Goal: Task Accomplishment & Management: Use online tool/utility

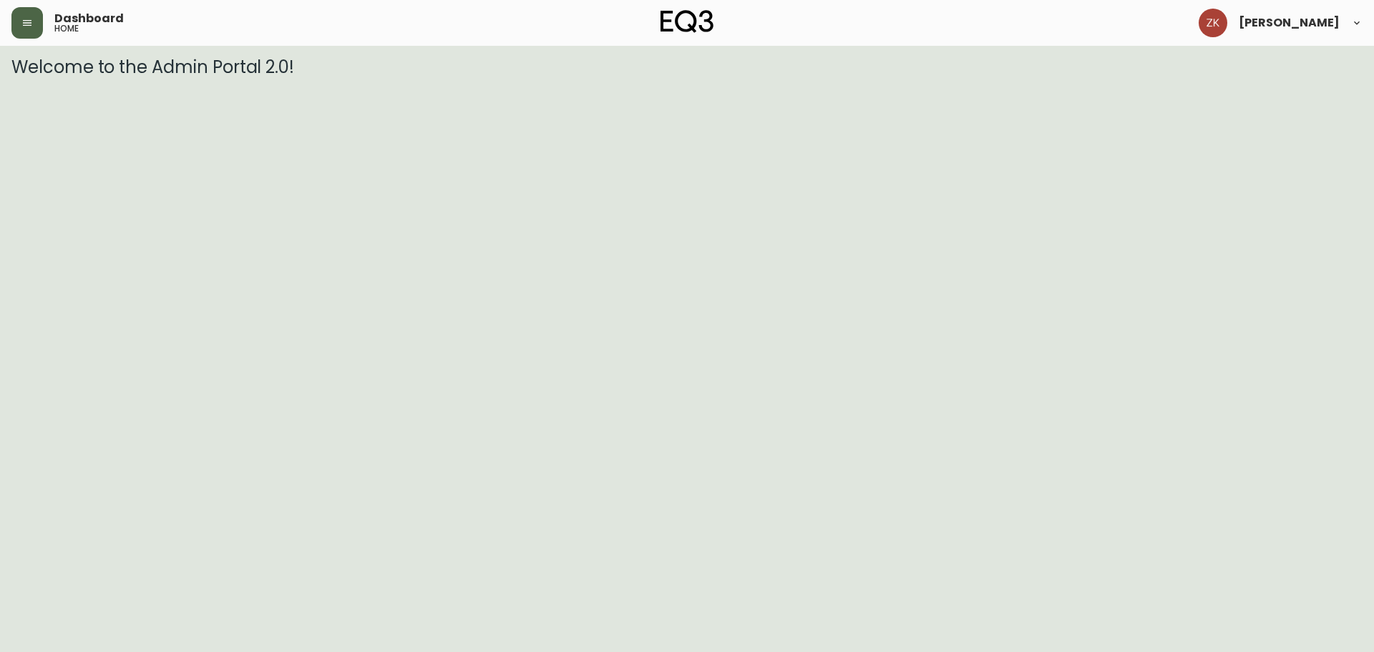
click at [34, 23] on button "button" at bounding box center [26, 22] width 31 height 31
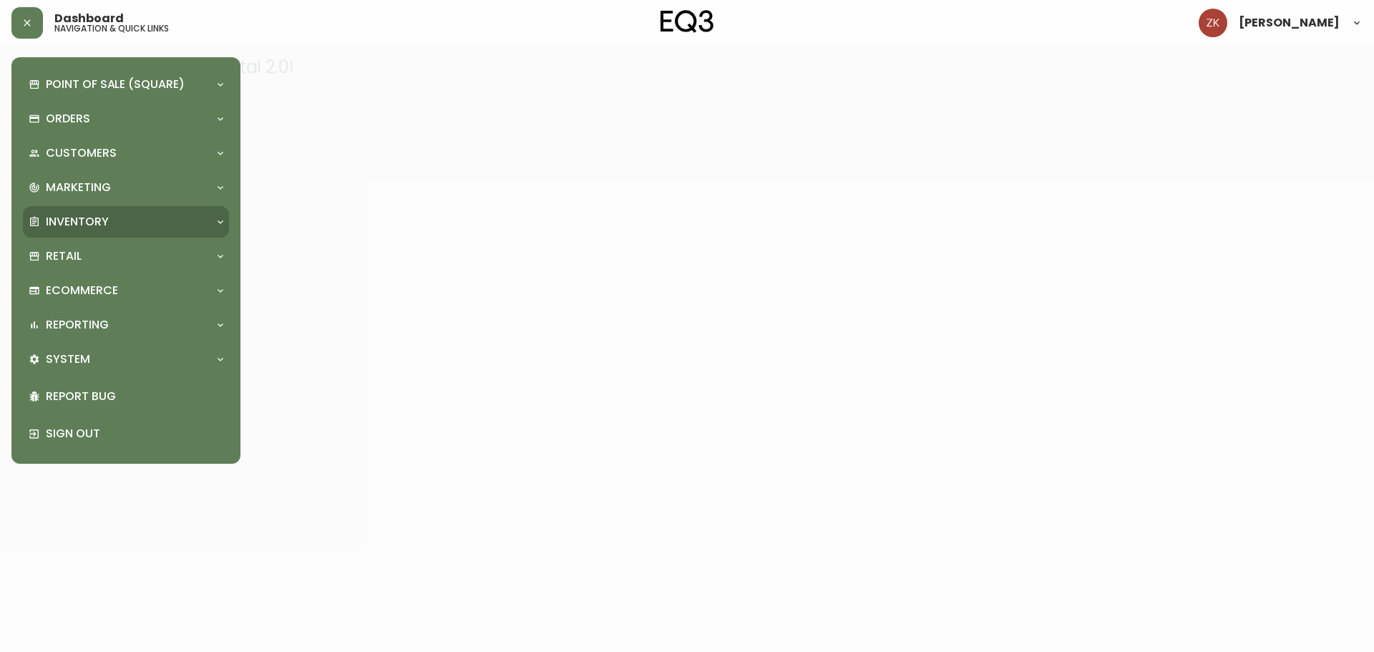
click at [102, 213] on div "Inventory" at bounding box center [126, 221] width 206 height 31
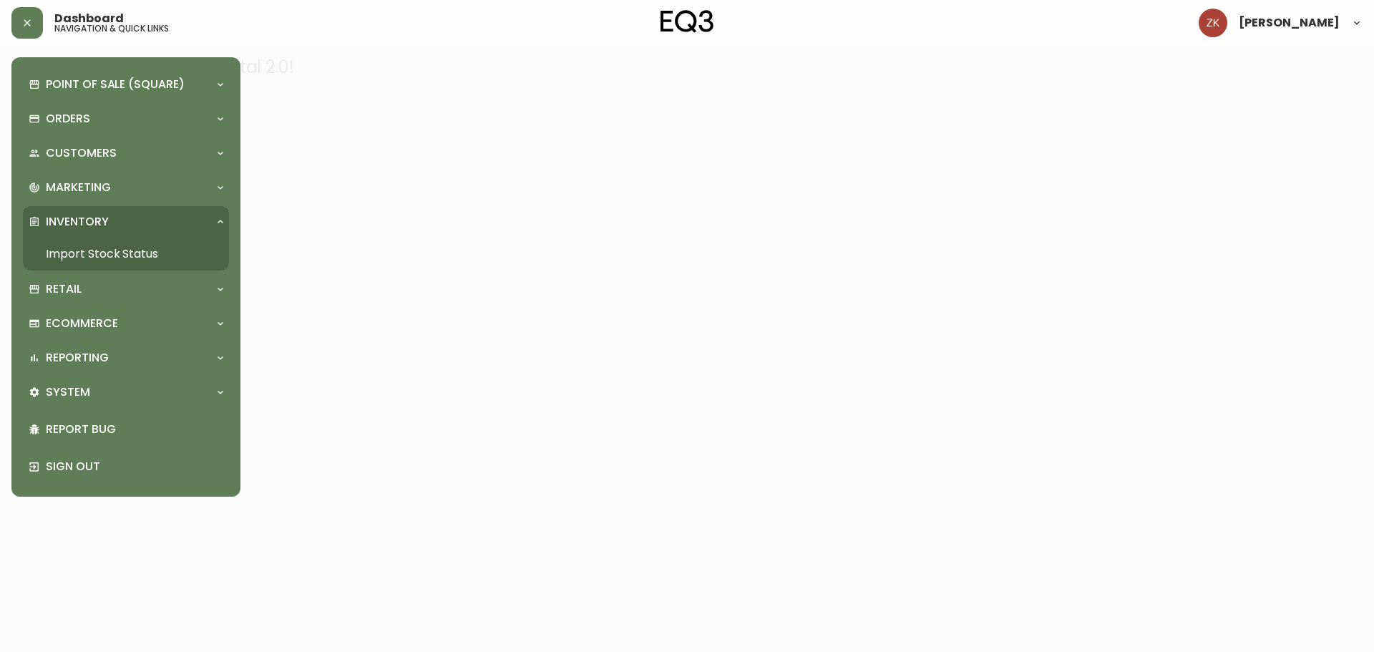
click at [128, 251] on link "Import Stock Status" at bounding box center [126, 254] width 206 height 33
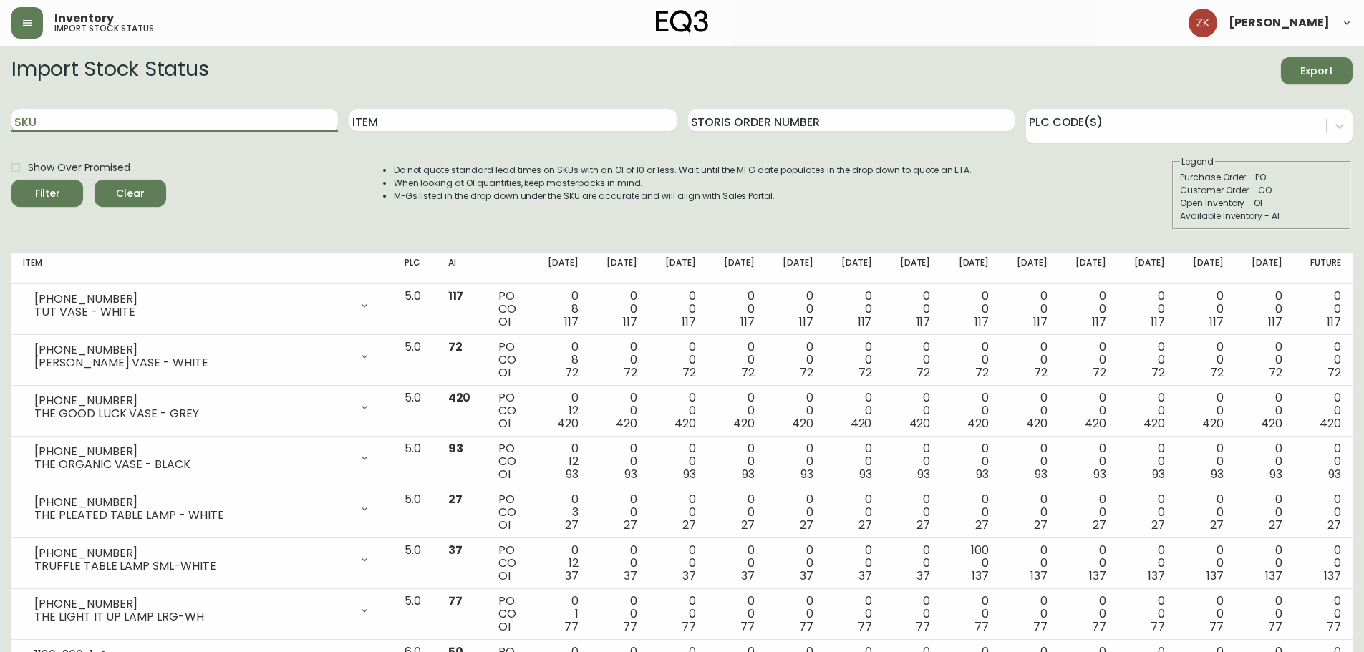
click at [206, 122] on input "SKU" at bounding box center [174, 120] width 326 height 23
paste input "3180-423-4"
type input "3180-423-4"
click at [11, 180] on button "Filter" at bounding box center [47, 193] width 72 height 27
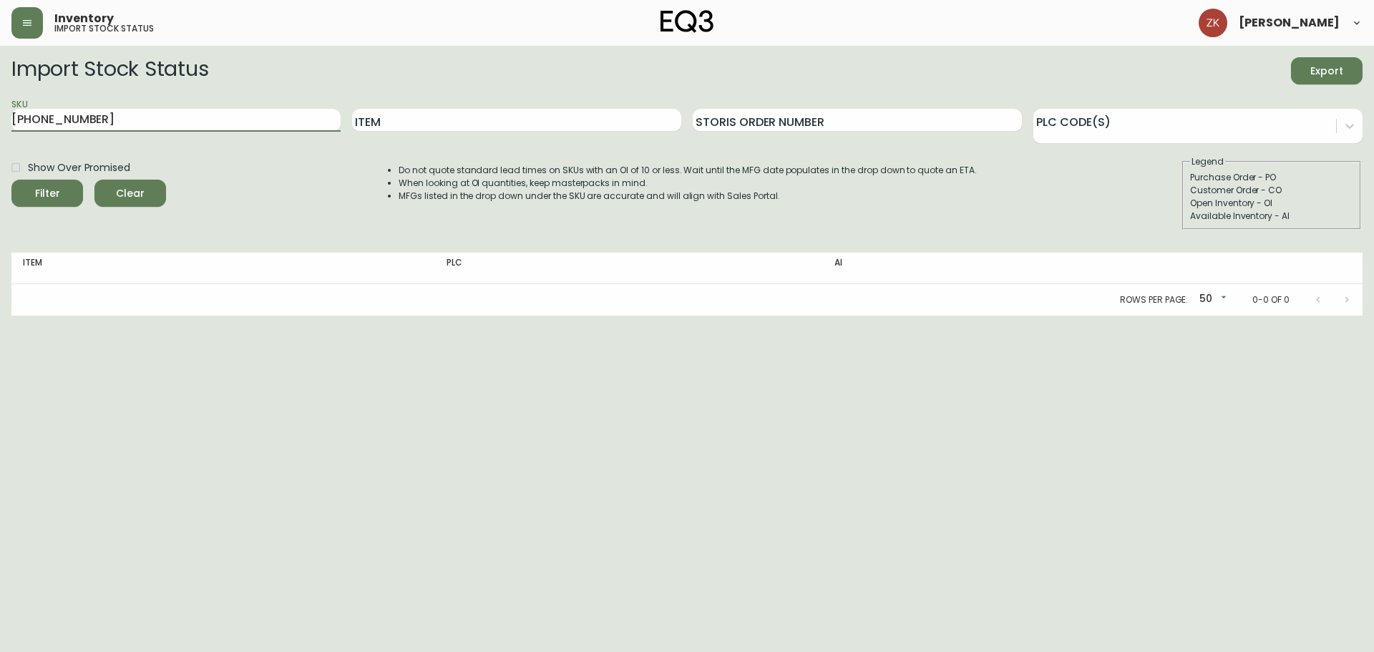
drag, startPoint x: 152, startPoint y: 130, endPoint x: 0, endPoint y: 131, distance: 151.8
click at [0, 131] on main "Import Stock Status Export SKU 3180-423-4 Item Storis Order Number PLC Code(s) …" at bounding box center [687, 181] width 1374 height 270
type input "stem table"
click at [11, 180] on button "Filter" at bounding box center [47, 193] width 72 height 27
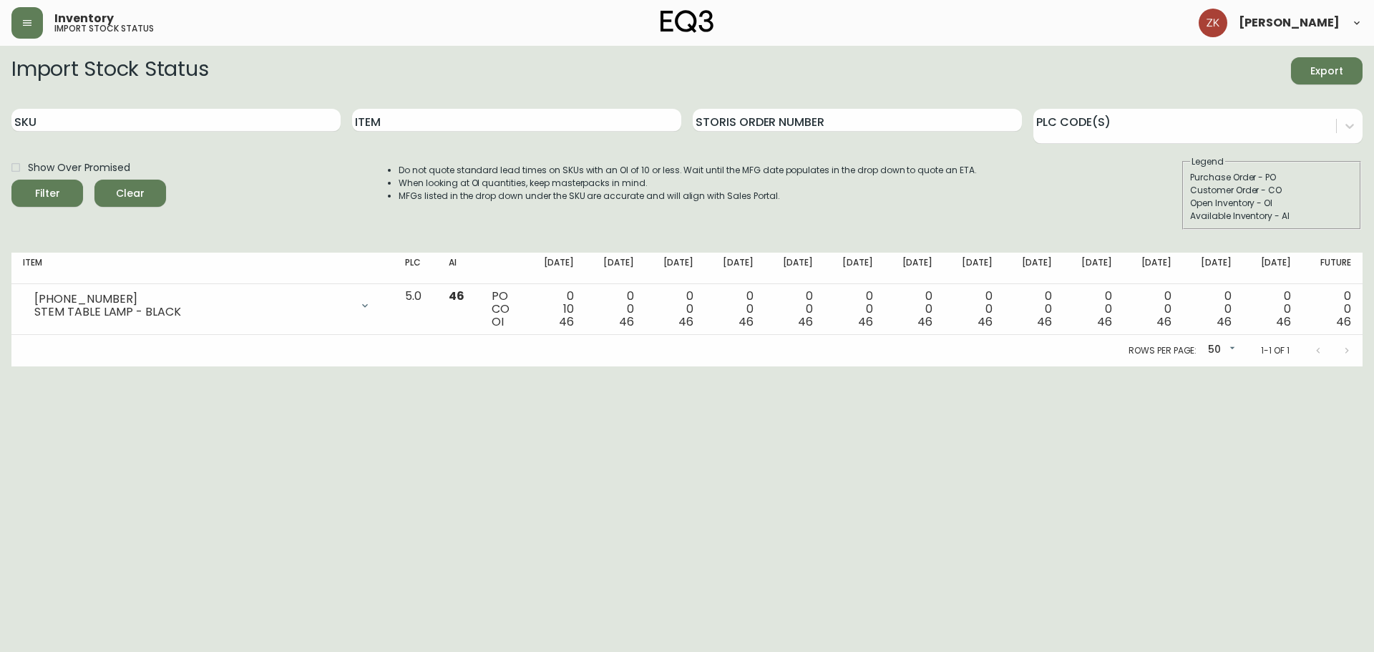
click at [1097, 366] on html "Inventory import stock status Zyam Khan Import Stock Status Export SKU Item Sto…" at bounding box center [687, 183] width 1374 height 366
click at [174, 366] on html "Inventory import stock status Zyam Khan Import Stock Status Export SKU Item Sto…" at bounding box center [687, 183] width 1374 height 366
click at [200, 110] on input "SKU" at bounding box center [175, 120] width 329 height 23
paste input "3180-423-4"
type input "3180-423-4"
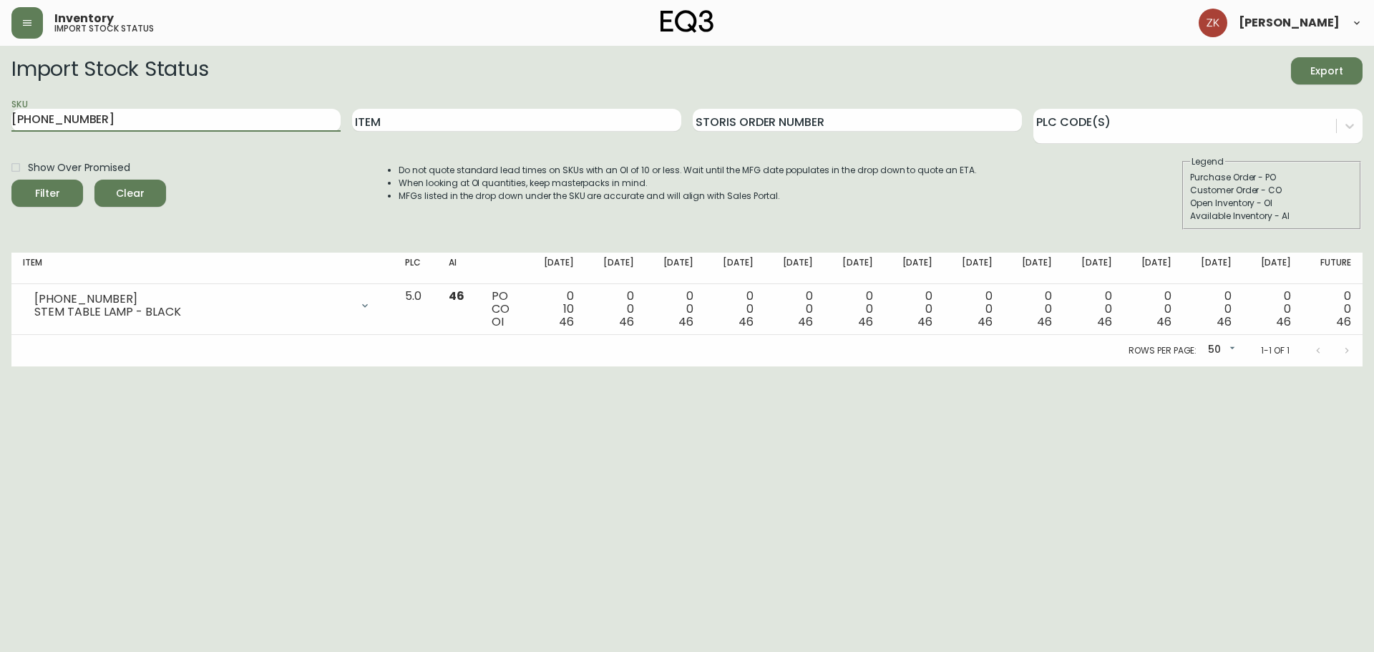
click at [11, 180] on button "Filter" at bounding box center [47, 193] width 72 height 27
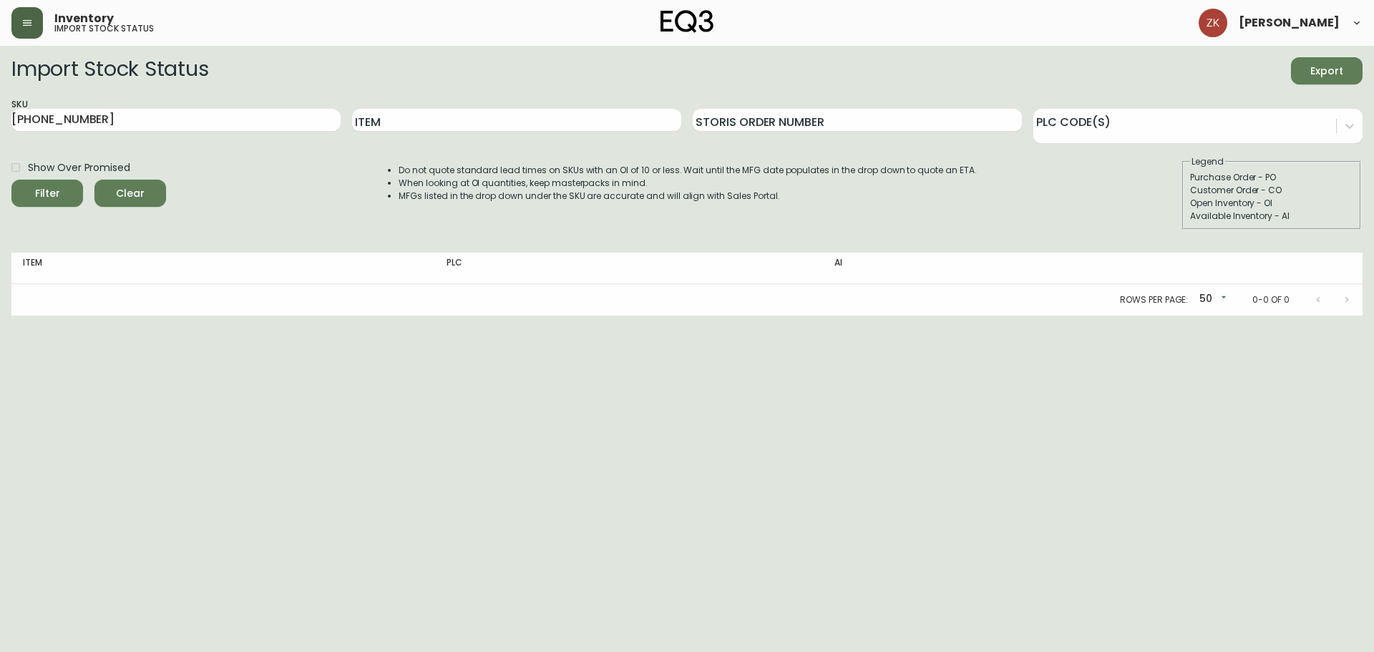
click at [31, 19] on icon "button" at bounding box center [26, 22] width 11 height 11
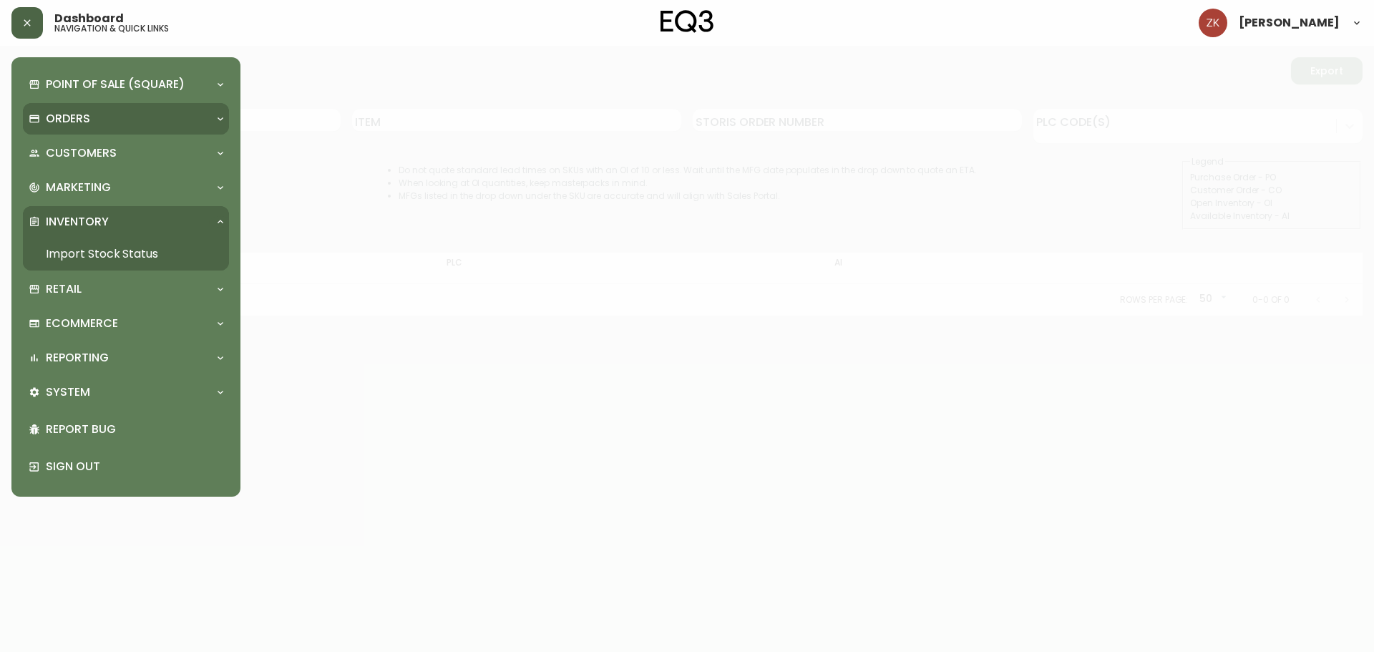
click at [82, 106] on div "Orders" at bounding box center [126, 118] width 206 height 31
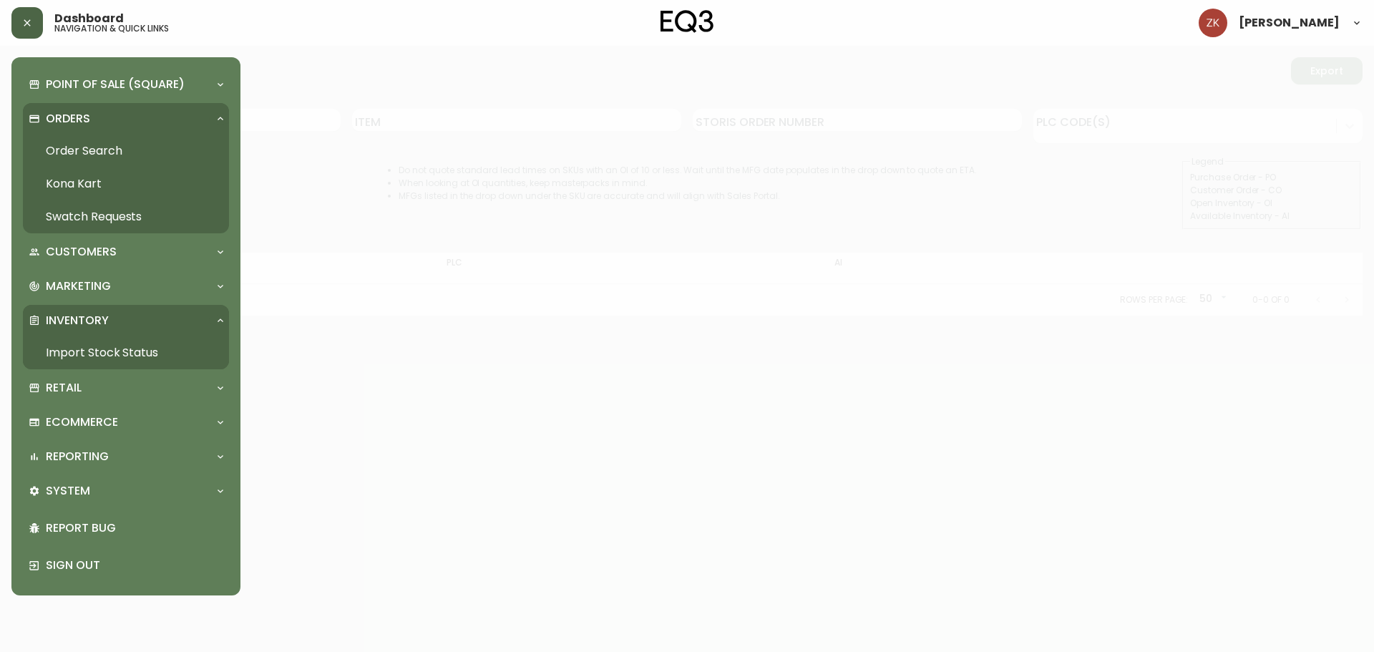
click at [163, 150] on link "Order Search" at bounding box center [126, 151] width 206 height 33
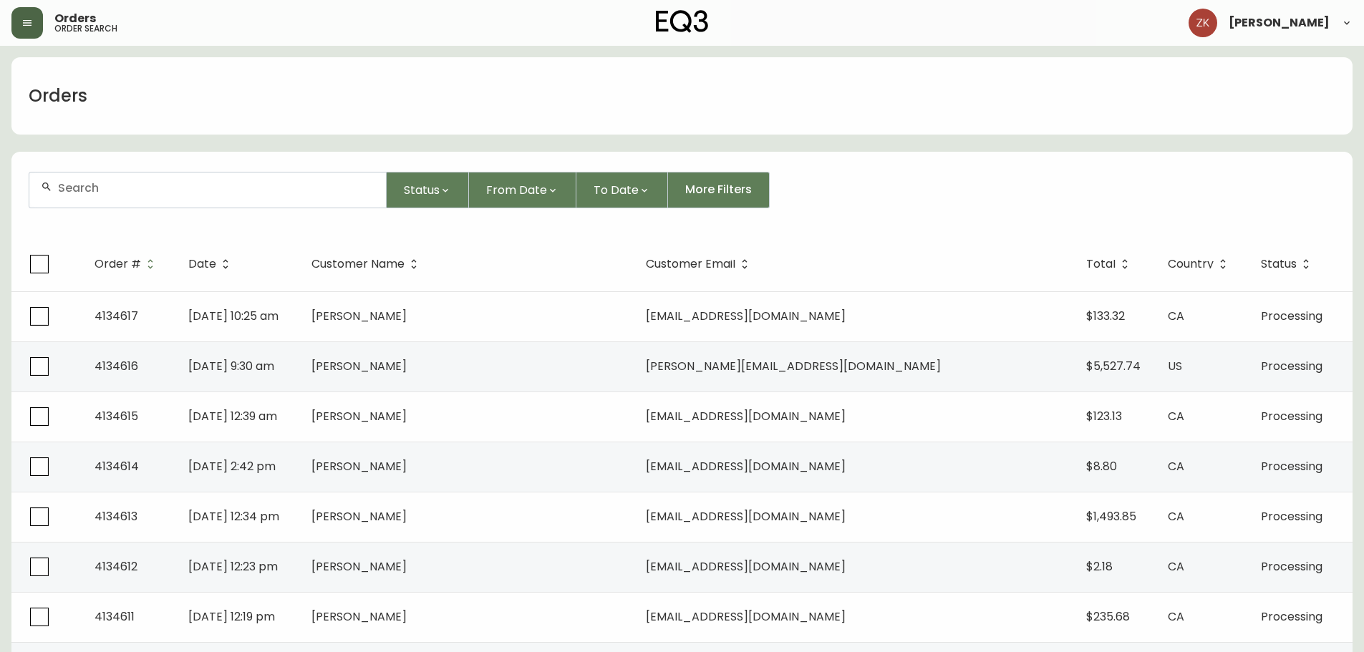
click at [26, 25] on icon "button" at bounding box center [27, 23] width 9 height 6
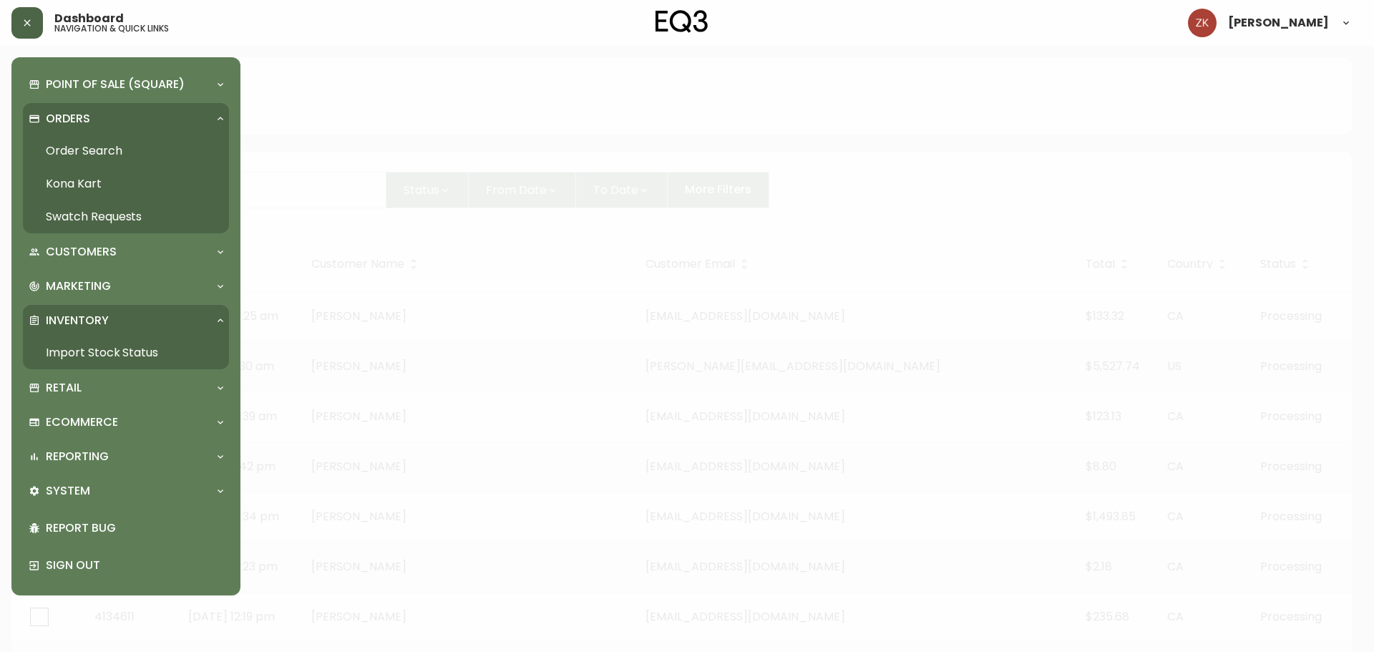
click at [101, 152] on link "Order Search" at bounding box center [126, 151] width 206 height 33
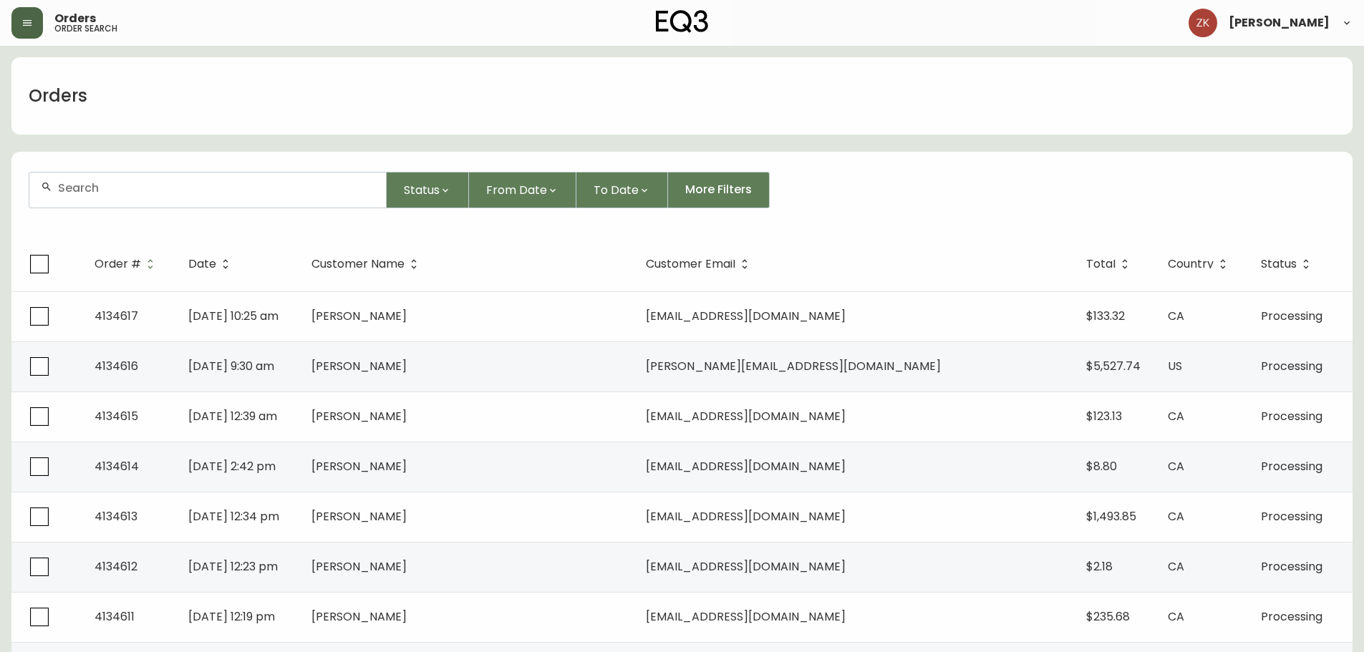
click at [36, 31] on button "button" at bounding box center [26, 22] width 31 height 31
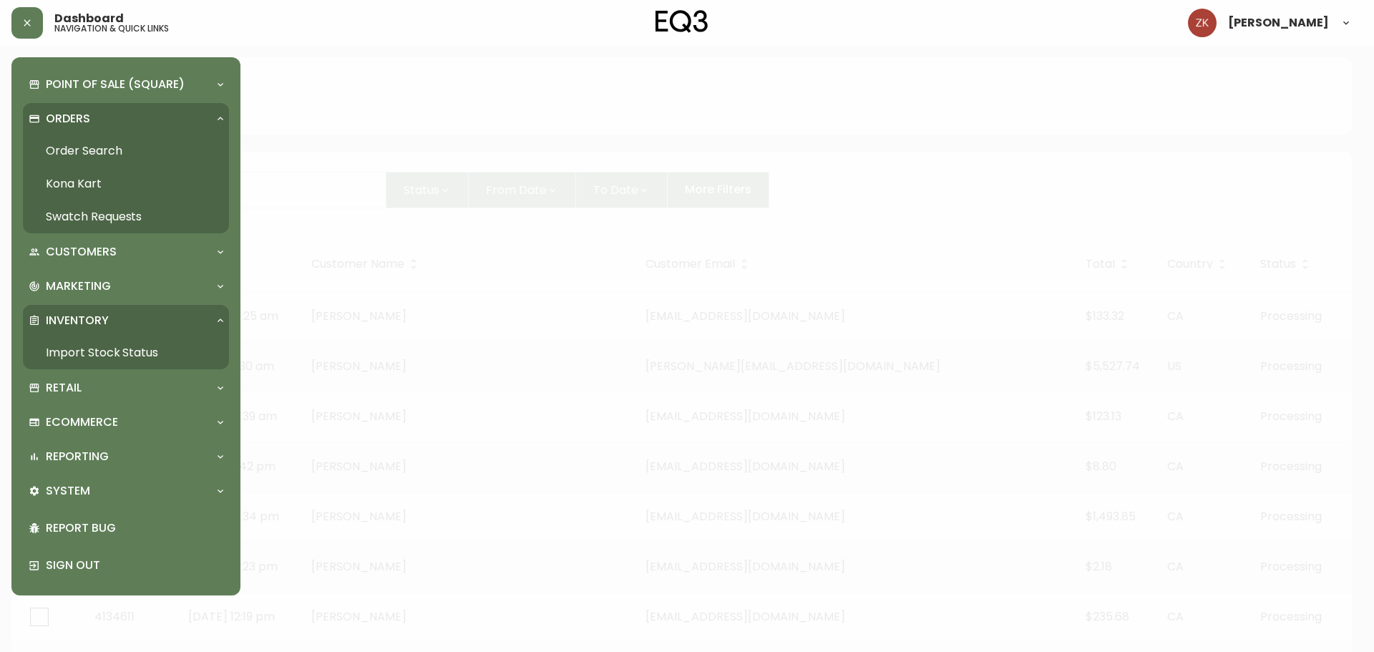
click at [114, 317] on div "Inventory" at bounding box center [119, 321] width 180 height 16
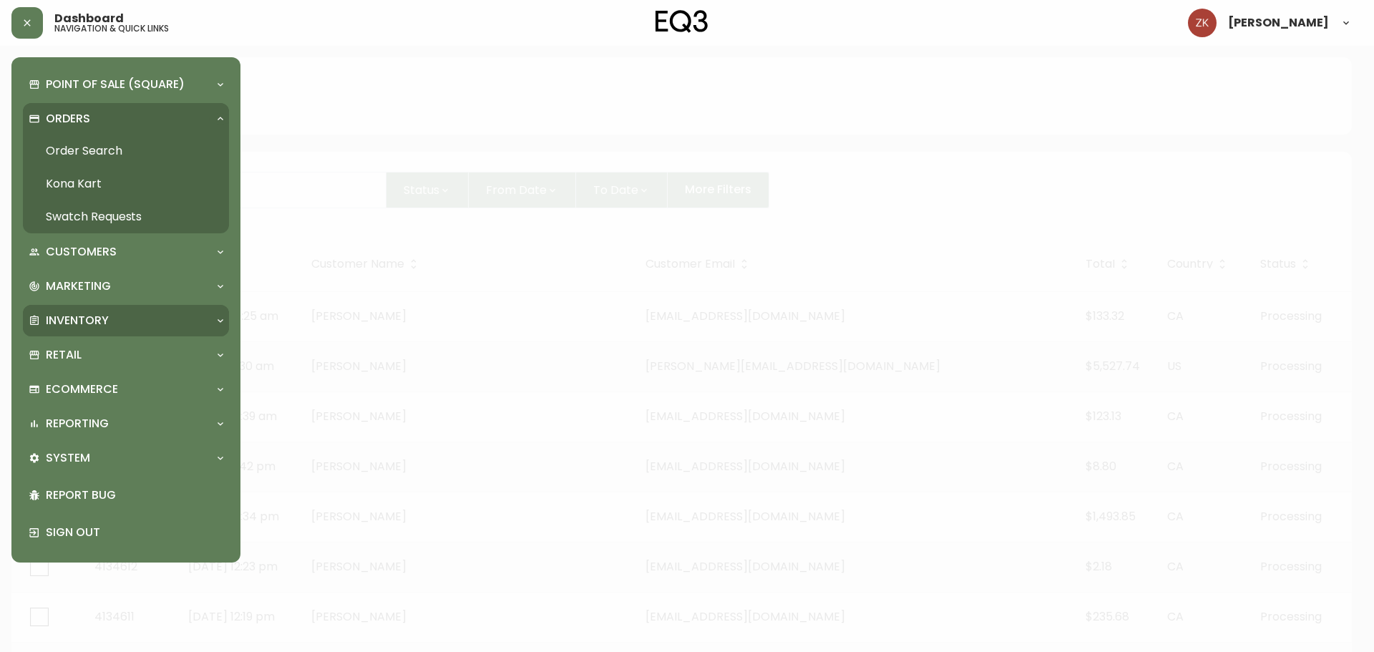
drag, startPoint x: 125, startPoint y: 325, endPoint x: 122, endPoint y: 336, distance: 11.8
click at [126, 326] on div "Inventory" at bounding box center [119, 321] width 180 height 16
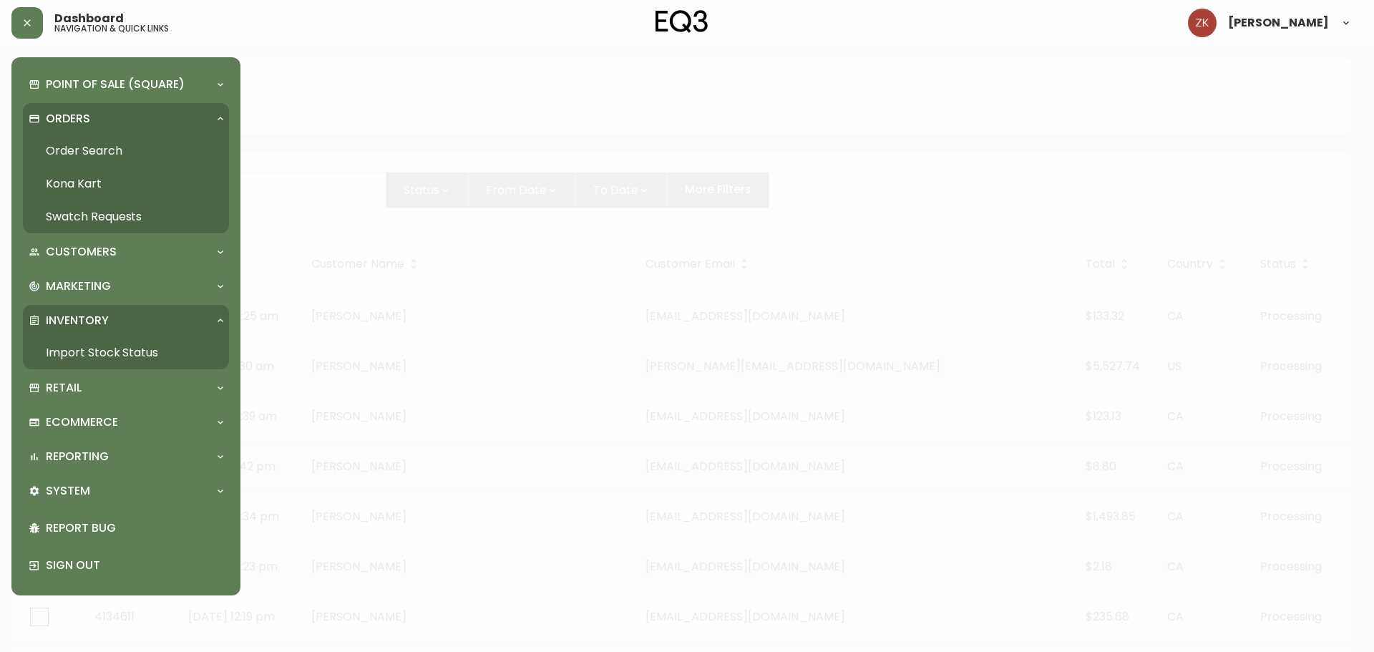
click at [112, 363] on link "Import Stock Status" at bounding box center [126, 352] width 206 height 33
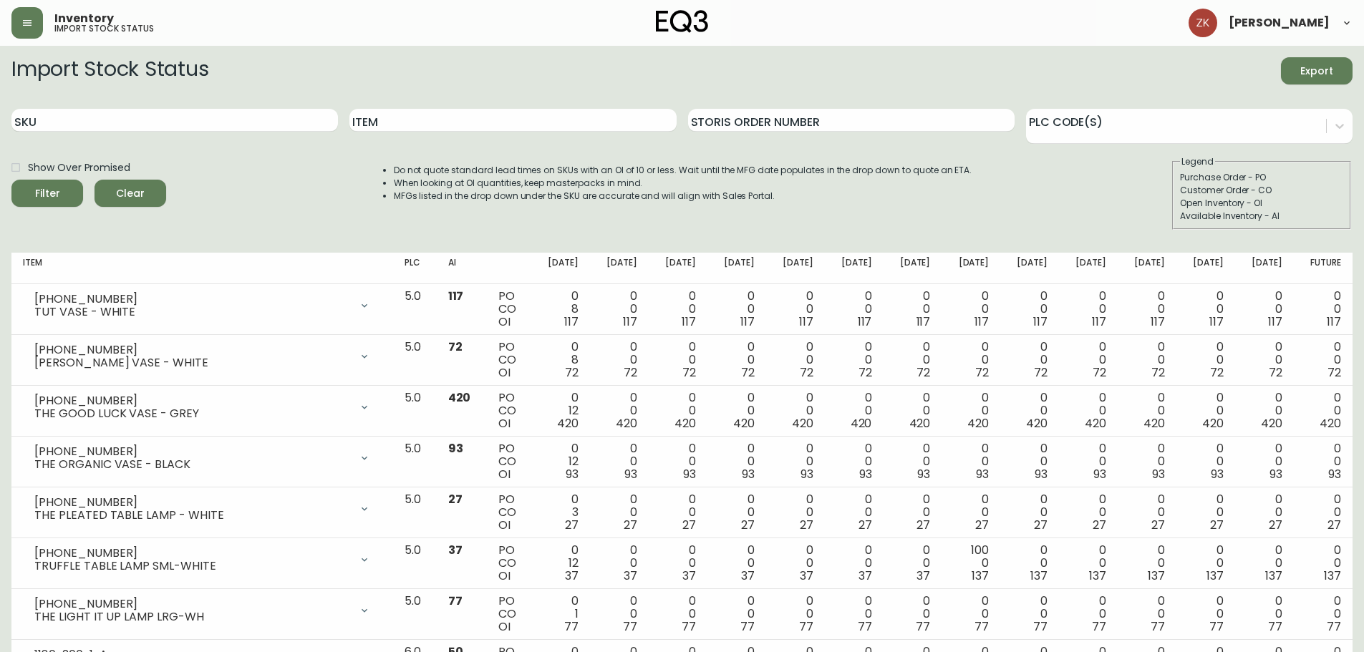
click at [459, 135] on div "Item" at bounding box center [512, 120] width 326 height 47
click at [457, 126] on input "Item" at bounding box center [512, 120] width 326 height 23
type input "stem"
click at [11, 180] on button "Filter" at bounding box center [47, 193] width 72 height 27
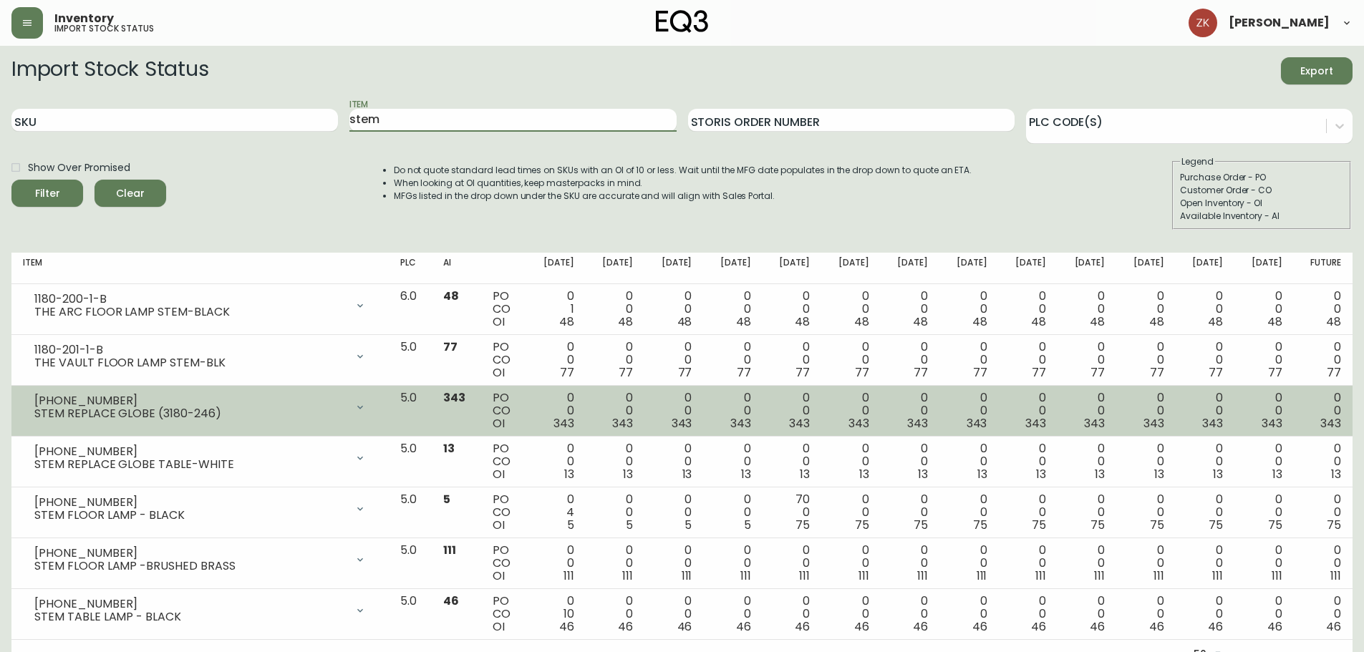
scroll to position [19, 0]
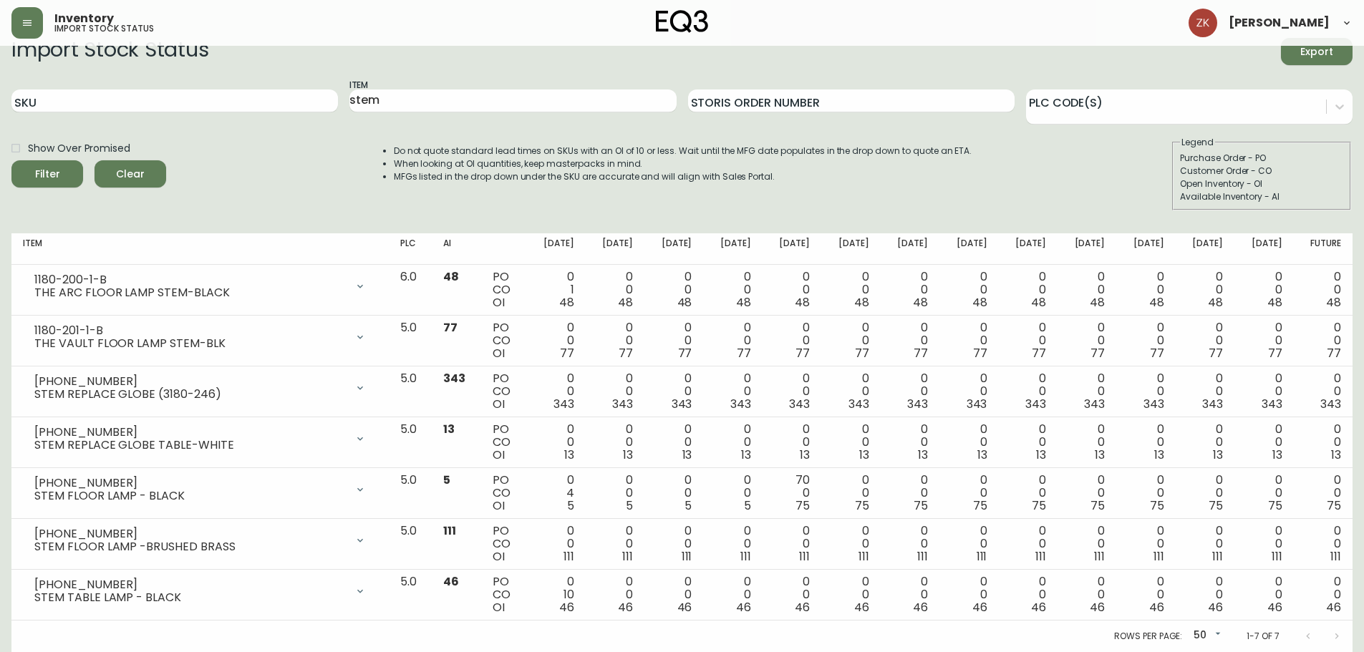
click at [1323, 208] on fieldset "Legend Purchase Order - PO Customer Order - CO Open Inventory - OI Available In…" at bounding box center [1261, 173] width 179 height 74
click at [1283, 234] on th "Nov 07" at bounding box center [1263, 248] width 59 height 31
